Goal: Information Seeking & Learning: Learn about a topic

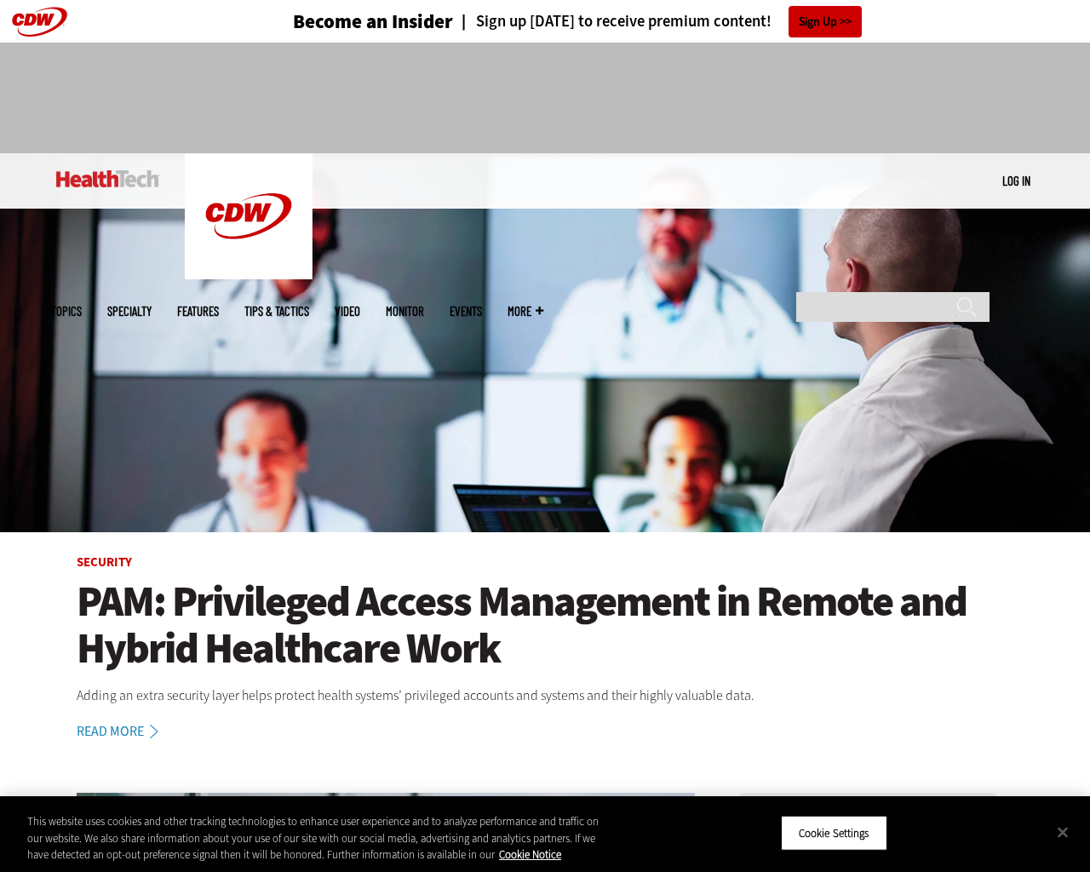
click at [1082, 436] on img at bounding box center [545, 342] width 1090 height 379
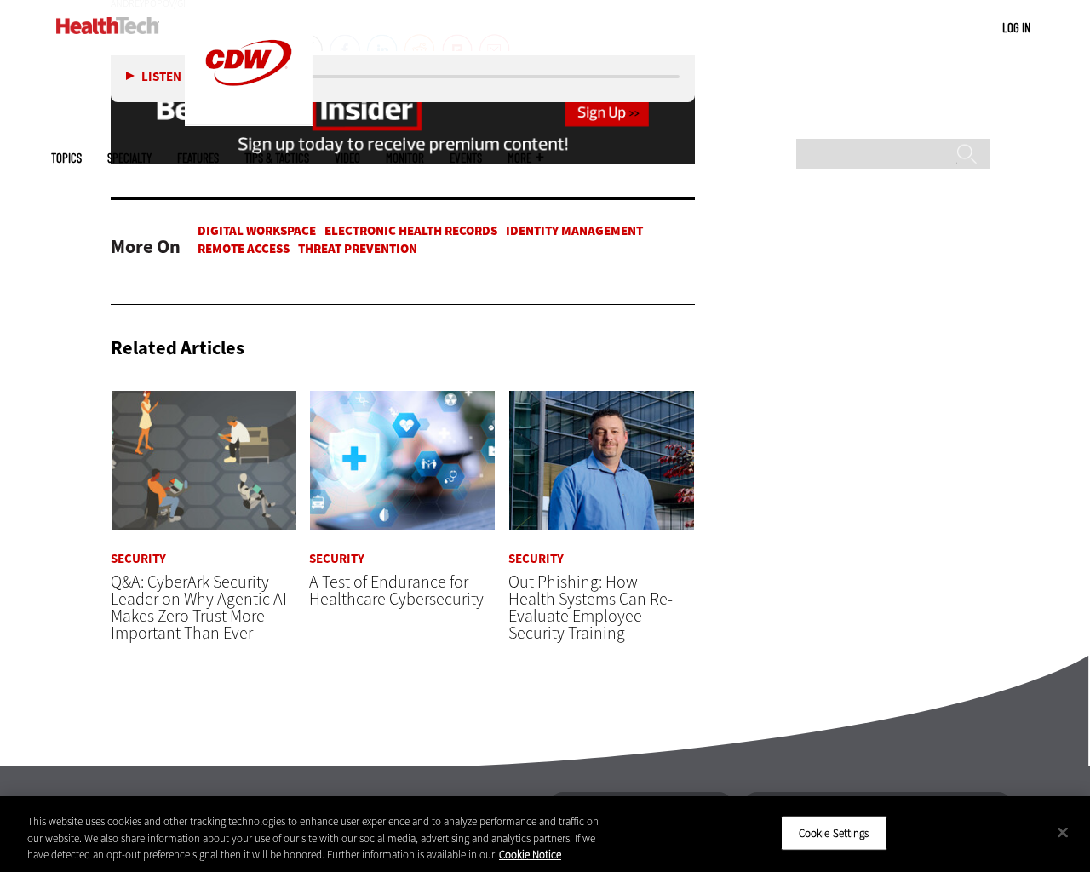
scroll to position [3682, 0]
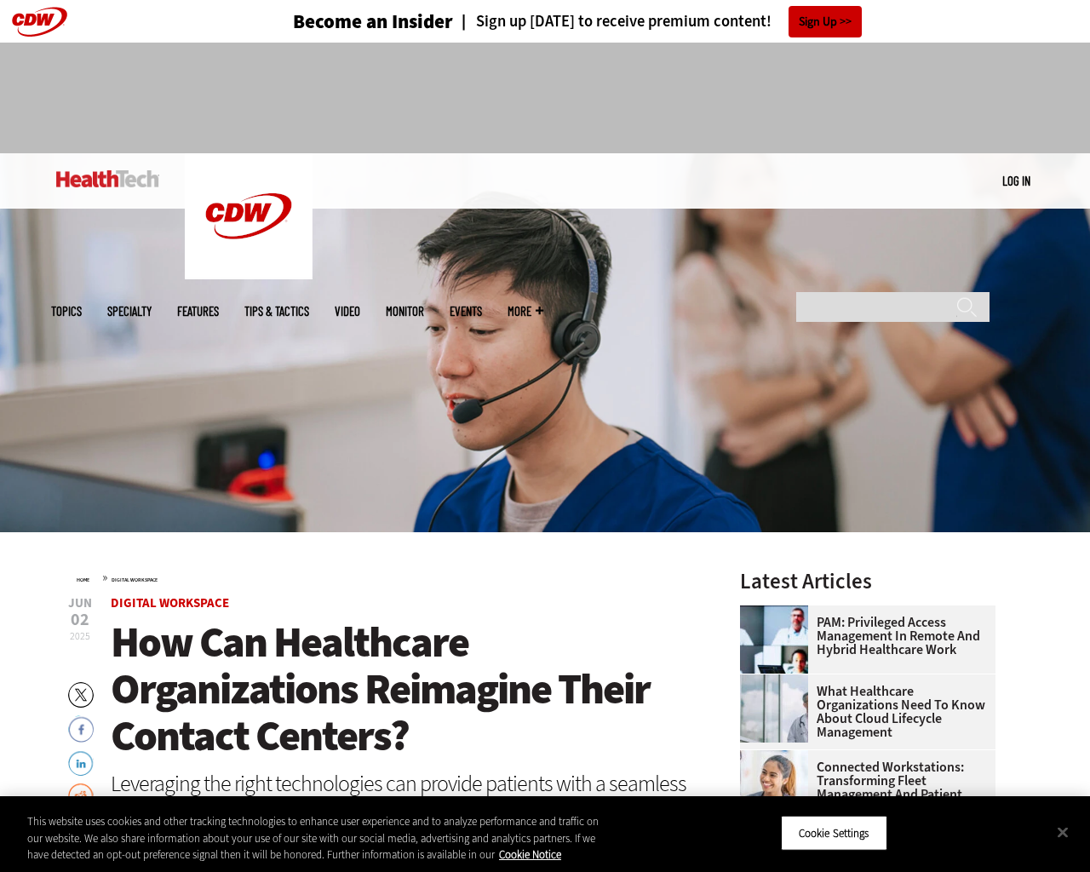
click at [1082, 436] on img at bounding box center [545, 342] width 1090 height 379
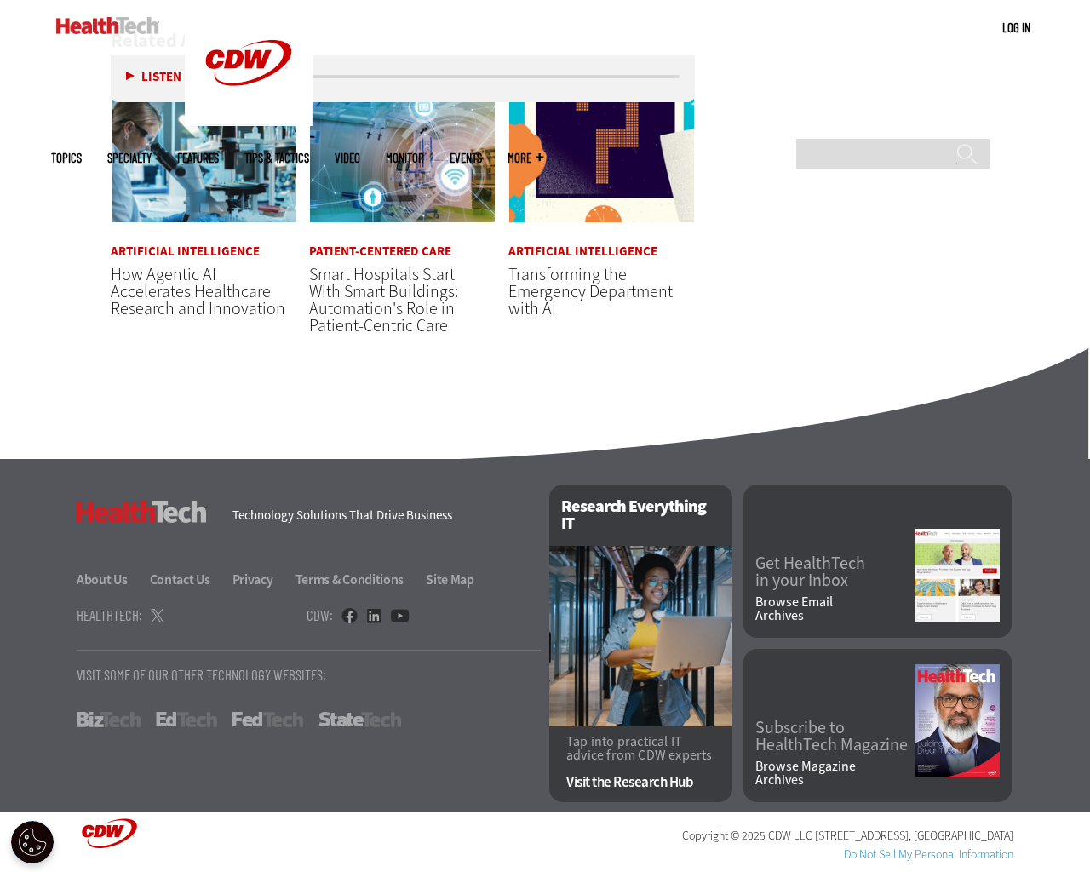
scroll to position [2989, 0]
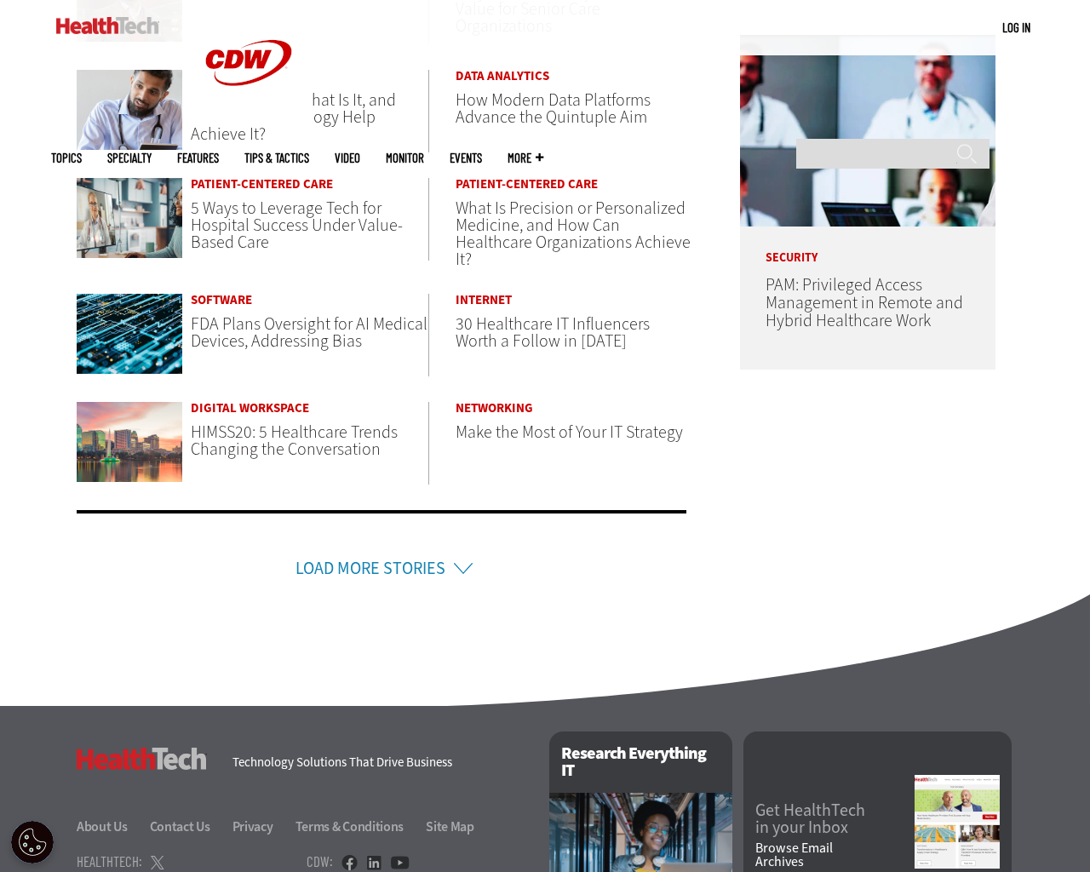
scroll to position [1096, 0]
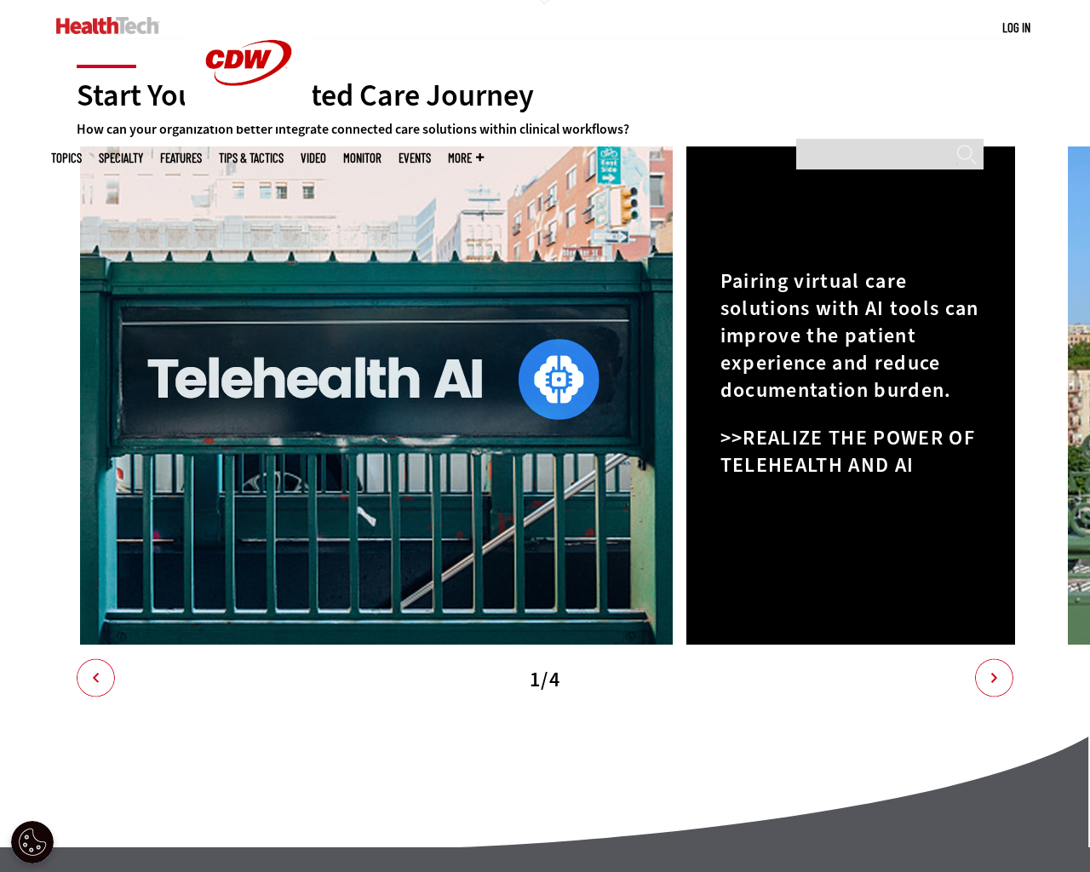
scroll to position [2956, 0]
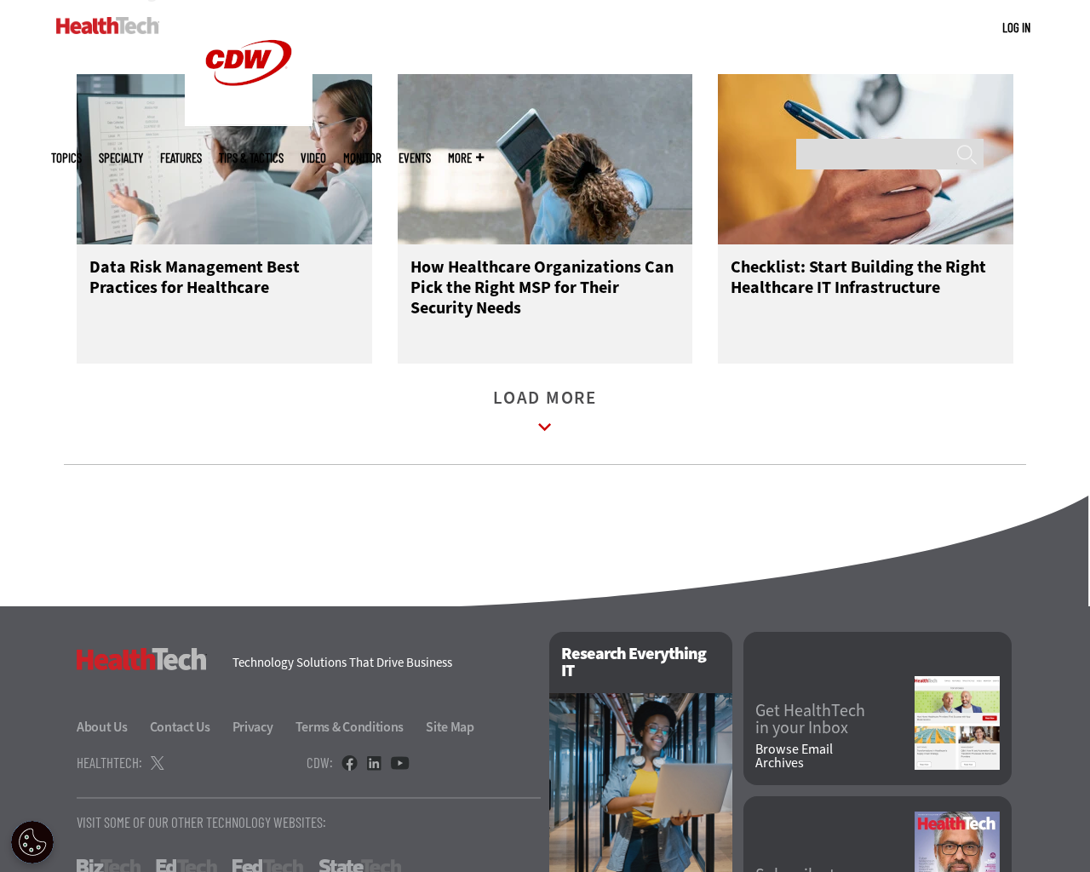
scroll to position [2289, 0]
